Goal: Navigation & Orientation: Find specific page/section

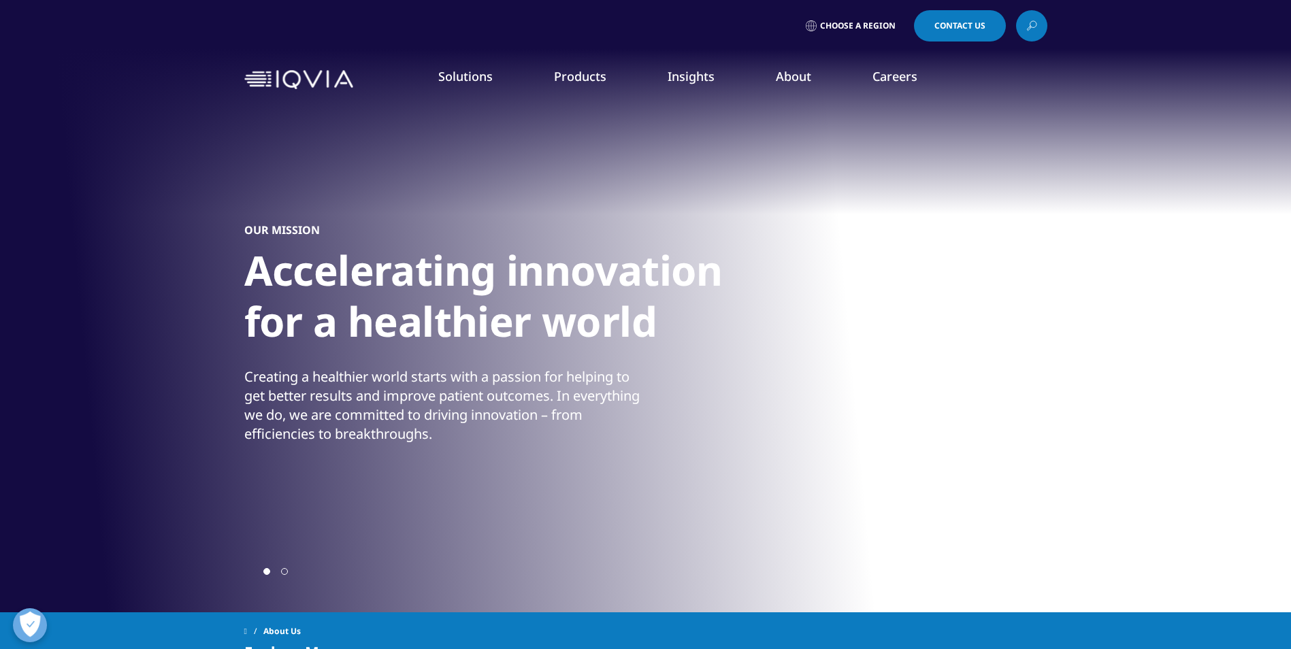
click at [878, 31] on link "Choose a Region" at bounding box center [853, 25] width 101 height 31
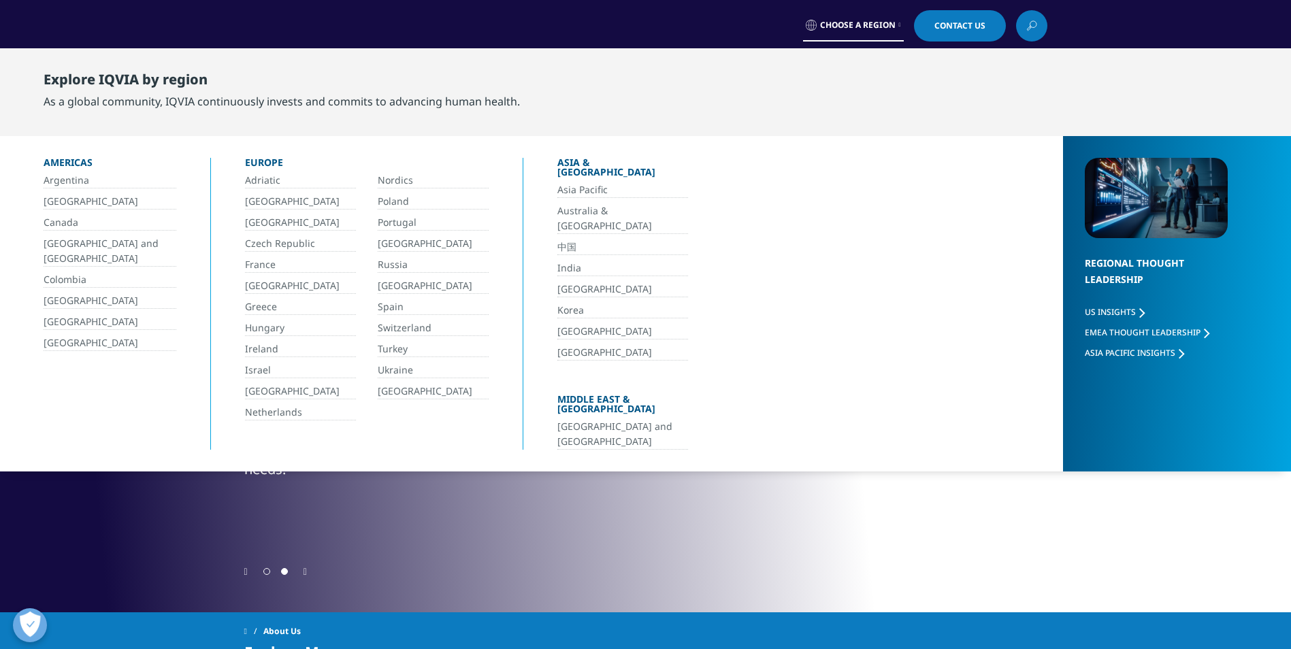
click at [576, 239] on link "中国" at bounding box center [622, 247] width 131 height 16
